Goal: Complete application form: Complete application form

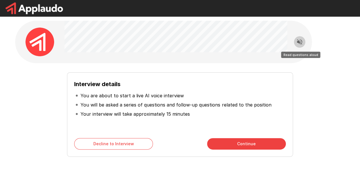
click at [298, 44] on icon "Read questions aloud" at bounding box center [299, 41] width 7 height 7
click at [300, 41] on icon "Stop reading questions aloud" at bounding box center [299, 41] width 7 height 7
click at [297, 41] on icon "Read questions aloud" at bounding box center [299, 41] width 7 height 7
click at [299, 42] on icon "Stop reading questions aloud" at bounding box center [299, 41] width 5 height 5
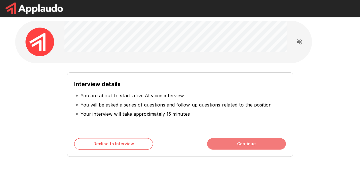
click at [232, 147] on button "Continue" at bounding box center [246, 143] width 79 height 11
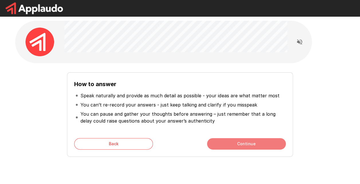
click at [231, 142] on button "Continue" at bounding box center [246, 143] width 79 height 11
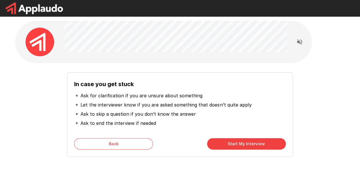
click at [254, 147] on button "Start My Interview" at bounding box center [246, 143] width 79 height 11
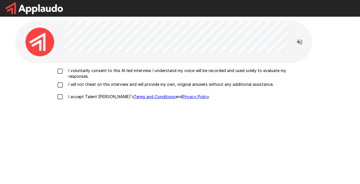
click at [258, 70] on p "I voluntarily consent to this AI-led interview. I understand my voice will be r…" at bounding box center [186, 73] width 240 height 11
click at [113, 87] on p "I will not cheat on this interview and will provide my own, original answers wi…" at bounding box center [169, 84] width 207 height 6
click at [93, 93] on label "I accept Talent Llama's Terms and Conditions and Privacy Policy ." at bounding box center [180, 97] width 252 height 12
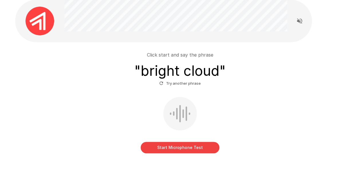
scroll to position [38, 0]
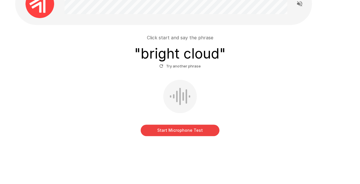
click at [197, 132] on button "Start Microphone Test" at bounding box center [180, 129] width 79 height 11
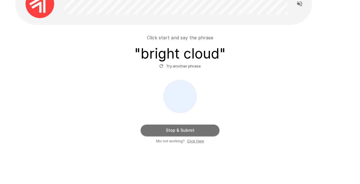
click at [191, 130] on button "Stop & Submit" at bounding box center [180, 129] width 79 height 11
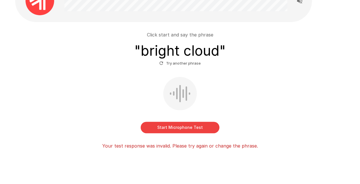
scroll to position [54, 0]
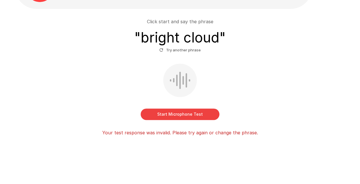
click at [199, 117] on button "Start Microphone Test" at bounding box center [180, 113] width 79 height 11
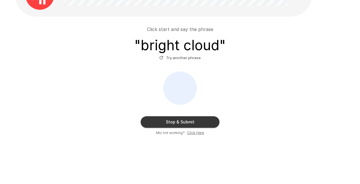
scroll to position [46, 0]
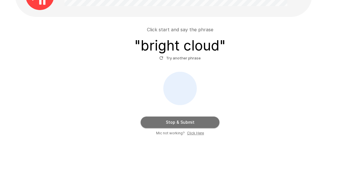
click at [184, 121] on button "Stop & Submit" at bounding box center [180, 121] width 79 height 11
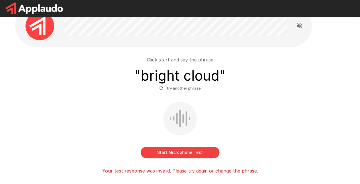
scroll to position [0, 0]
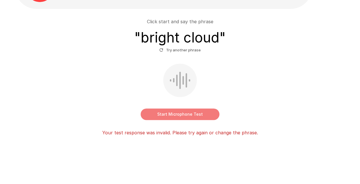
click at [190, 111] on button "Start Microphone Test" at bounding box center [180, 113] width 79 height 11
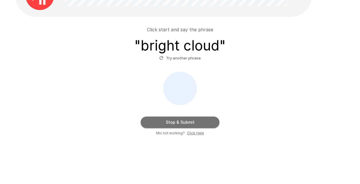
click at [192, 121] on button "Stop & Submit" at bounding box center [180, 121] width 79 height 11
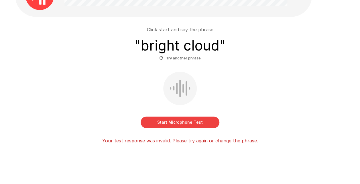
click at [205, 138] on p "Your test response was invalid. Please try again or change the phrase." at bounding box center [180, 140] width 156 height 7
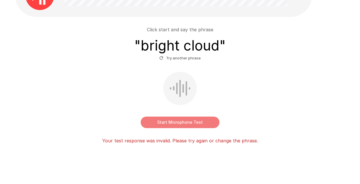
click at [198, 123] on button "Start Microphone Test" at bounding box center [180, 121] width 79 height 11
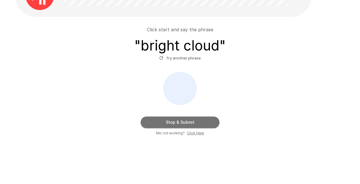
click at [193, 121] on button "Stop & Submit" at bounding box center [180, 121] width 79 height 11
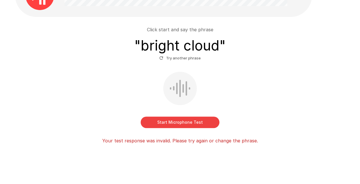
click at [193, 121] on button "Start Microphone Test" at bounding box center [180, 121] width 79 height 11
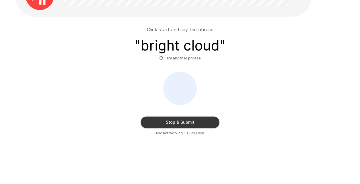
click at [194, 122] on button "Stop & Submit" at bounding box center [180, 121] width 79 height 11
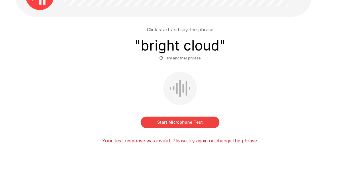
click at [209, 118] on button "Start Microphone Test" at bounding box center [180, 121] width 79 height 11
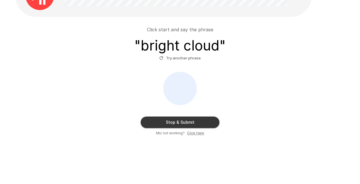
click at [200, 133] on u "Click Here" at bounding box center [195, 133] width 17 height 4
click at [174, 130] on span "Mic not working?" at bounding box center [170, 133] width 29 height 6
click at [176, 132] on span "Mic not working?" at bounding box center [170, 133] width 29 height 6
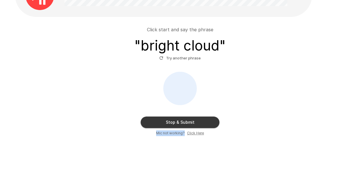
drag, startPoint x: 176, startPoint y: 132, endPoint x: 158, endPoint y: 119, distance: 22.5
click at [158, 119] on button "Stop & Submit" at bounding box center [180, 121] width 79 height 11
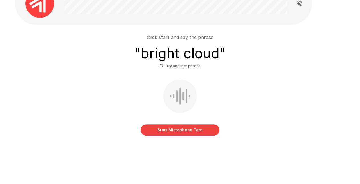
scroll to position [16, 0]
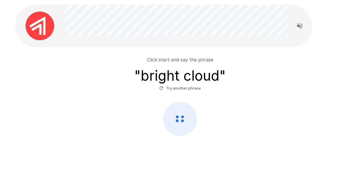
click at [181, 88] on button "Try another phrase" at bounding box center [180, 88] width 44 height 9
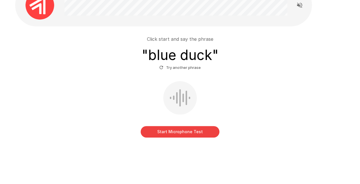
scroll to position [38, 0]
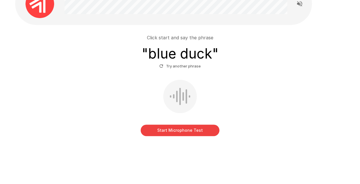
click at [188, 127] on button "Start Microphone Test" at bounding box center [180, 129] width 79 height 11
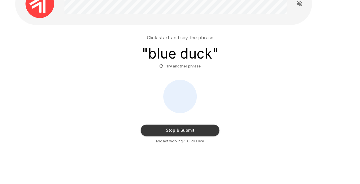
click at [188, 127] on button "Stop & Submit" at bounding box center [180, 129] width 79 height 11
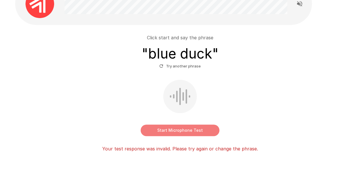
click at [188, 127] on button "Start Microphone Test" at bounding box center [180, 129] width 79 height 11
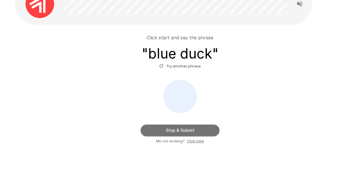
click at [188, 127] on button "Stop & Submit" at bounding box center [180, 129] width 79 height 11
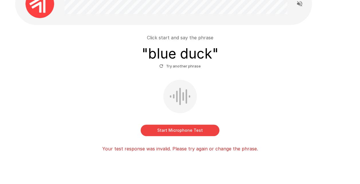
click at [185, 132] on button "Start Microphone Test" at bounding box center [180, 129] width 79 height 11
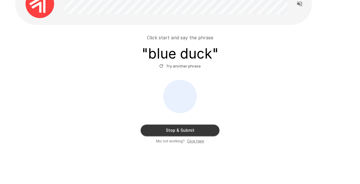
click at [185, 132] on button "Stop & Submit" at bounding box center [180, 129] width 79 height 11
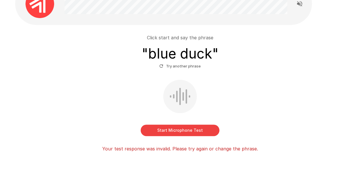
click at [164, 133] on button "Start Microphone Test" at bounding box center [180, 129] width 79 height 11
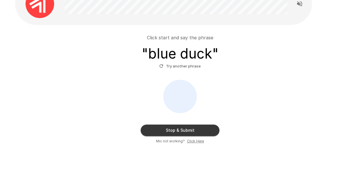
click at [189, 63] on button "Try another phrase" at bounding box center [180, 66] width 44 height 9
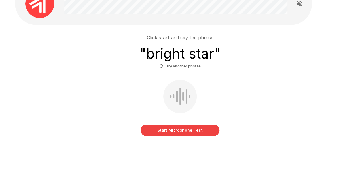
click at [190, 126] on button "Start Microphone Test" at bounding box center [180, 129] width 79 height 11
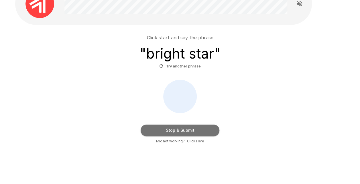
click at [189, 129] on button "Stop & Submit" at bounding box center [180, 129] width 79 height 11
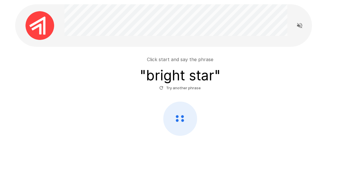
scroll to position [16, 0]
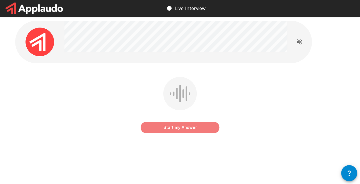
click at [211, 125] on button "Start my Answer" at bounding box center [180, 126] width 79 height 11
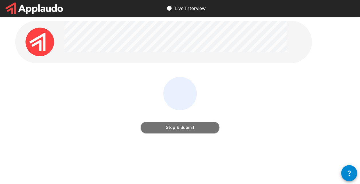
click at [193, 127] on button "Stop & Submit" at bounding box center [180, 126] width 79 height 11
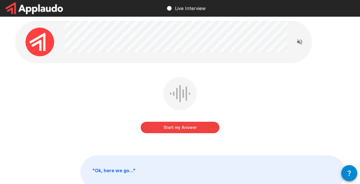
click at [194, 127] on button "Start my Answer" at bounding box center [180, 126] width 79 height 11
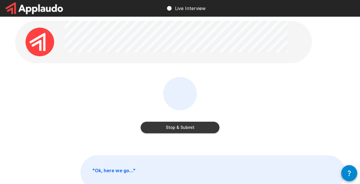
click at [199, 130] on button "Stop & Submit" at bounding box center [180, 126] width 79 height 11
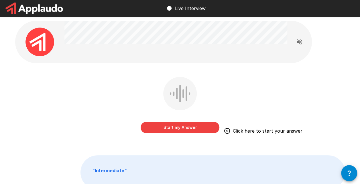
click at [178, 130] on button "Start my Answer" at bounding box center [180, 126] width 79 height 11
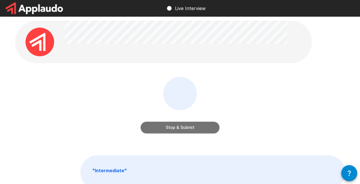
click at [174, 129] on button "Stop & Submit" at bounding box center [180, 126] width 79 height 11
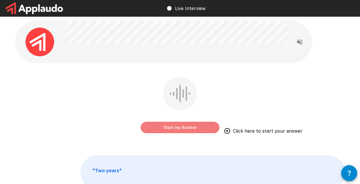
click at [201, 128] on button "Start my Answer" at bounding box center [180, 126] width 79 height 11
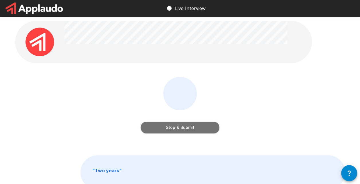
click at [201, 128] on button "Stop & Submit" at bounding box center [180, 126] width 79 height 11
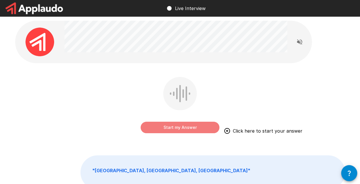
click at [187, 125] on button "Start my Answer" at bounding box center [180, 126] width 79 height 11
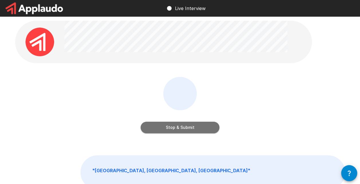
click at [192, 126] on button "Stop & Submit" at bounding box center [180, 126] width 79 height 11
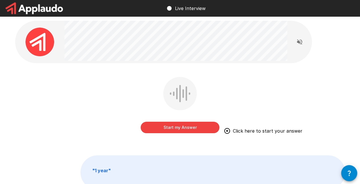
click at [289, 89] on div "Start my Answer Click here to start your answer" at bounding box center [180, 109] width 330 height 64
click at [348, 66] on div "Start my Answer Click here to start your answer " 1 year "" at bounding box center [180, 117] width 344 height 235
drag, startPoint x: 291, startPoint y: 96, endPoint x: 272, endPoint y: 71, distance: 31.2
click at [291, 95] on div "Start my Answer Click here to start your answer" at bounding box center [180, 109] width 330 height 64
click at [182, 125] on button "Start my Answer" at bounding box center [180, 126] width 79 height 11
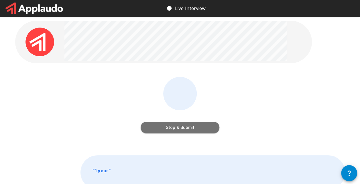
click at [187, 130] on button "Stop & Submit" at bounding box center [180, 126] width 79 height 11
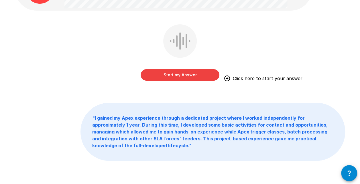
scroll to position [17, 0]
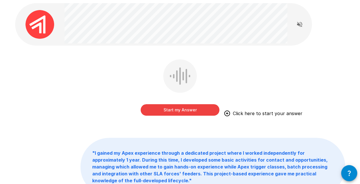
click at [193, 112] on button "Start my Answer" at bounding box center [180, 109] width 79 height 11
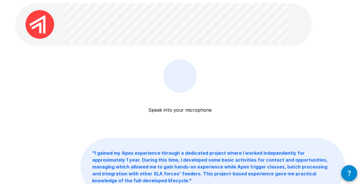
click at [187, 112] on p "Speak into your microphone" at bounding box center [179, 103] width 63 height 21
click at [201, 116] on div "Speak into your microphone Stop & Submit" at bounding box center [180, 98] width 79 height 79
drag, startPoint x: 201, startPoint y: 116, endPoint x: 205, endPoint y: 103, distance: 13.0
click at [202, 115] on div "Speak into your microphone Stop & Submit" at bounding box center [180, 98] width 79 height 79
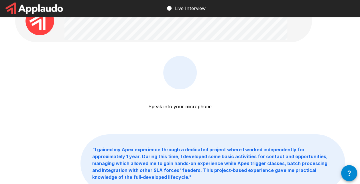
scroll to position [0, 0]
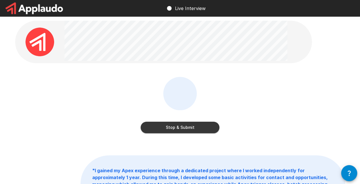
drag, startPoint x: 178, startPoint y: 119, endPoint x: 179, endPoint y: 123, distance: 5.2
click at [178, 120] on div "Stop & Submit" at bounding box center [180, 121] width 79 height 23
click at [180, 124] on button "Stop & Submit" at bounding box center [180, 126] width 79 height 11
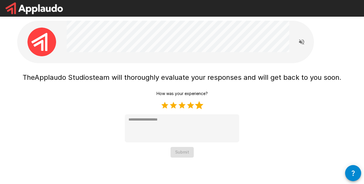
click at [199, 104] on label "5 Stars" at bounding box center [199, 105] width 9 height 9
type textarea "*"
click at [188, 151] on button "Submit" at bounding box center [182, 152] width 23 height 11
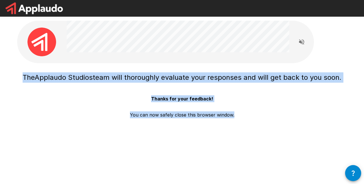
click at [73, 31] on div "The Applaudo Studios team will thoroughly evaluate your responses and will get …" at bounding box center [182, 90] width 344 height 180
copy div "The Applaudo Studios team will thoroughly evaluate your responses and will get …"
